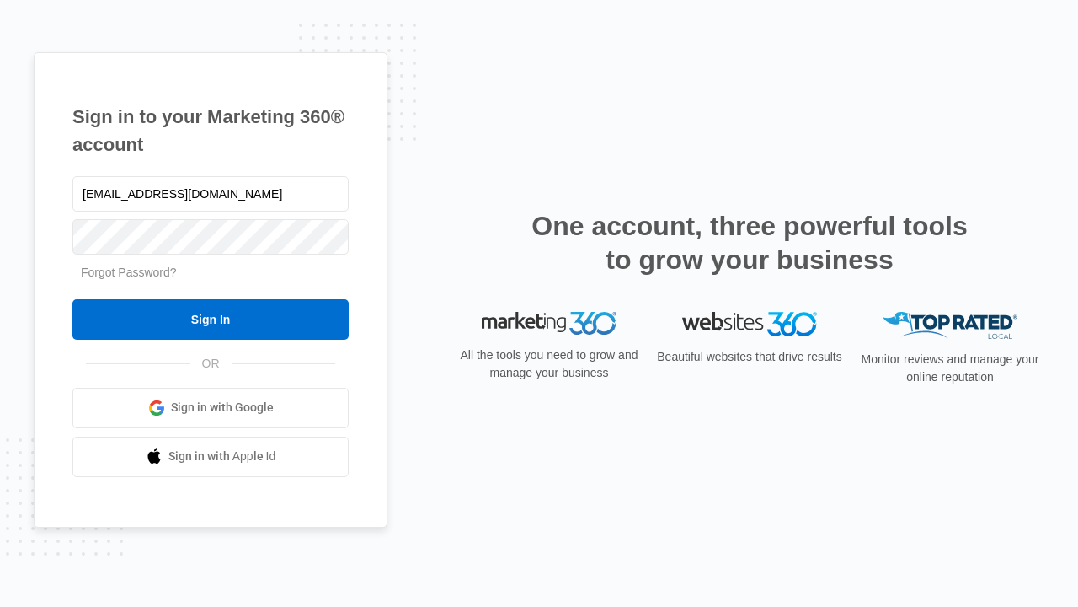
type input "dankie614@gmail.com"
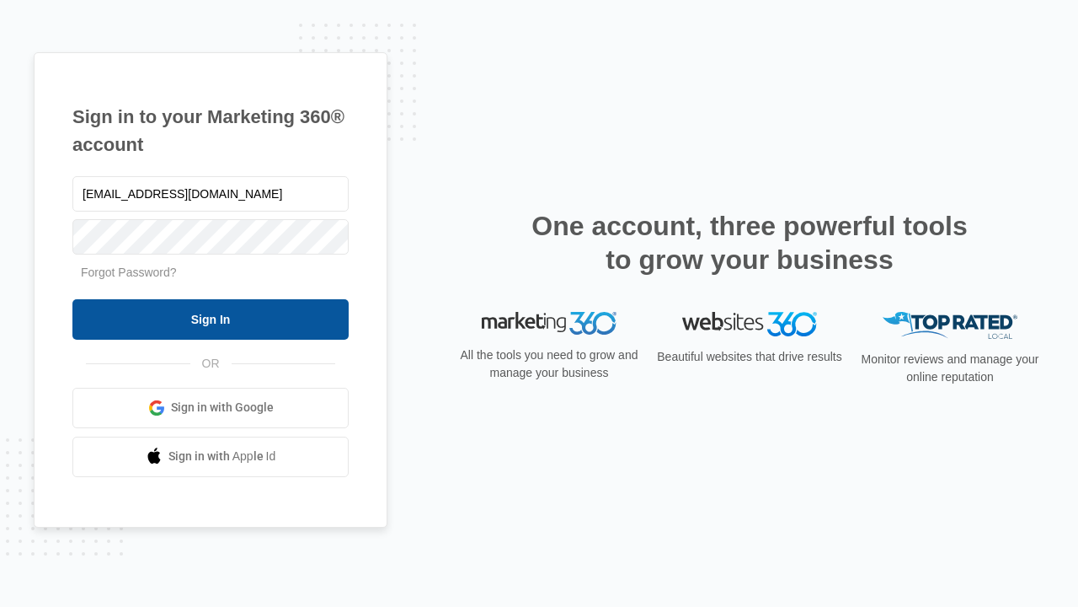
click at [211, 318] on input "Sign In" at bounding box center [210, 319] width 276 height 40
